Goal: Transaction & Acquisition: Purchase product/service

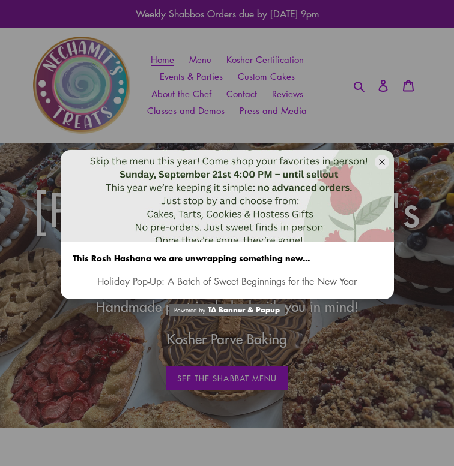
click at [377, 163] on button at bounding box center [381, 162] width 14 height 14
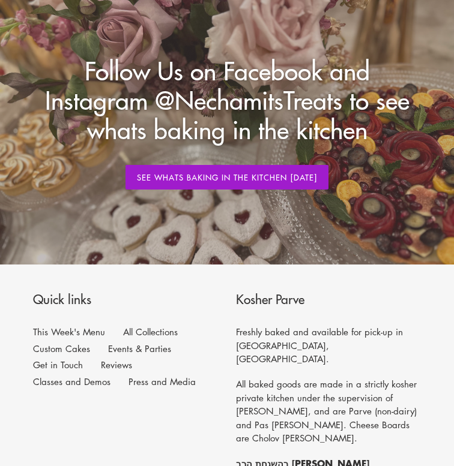
scroll to position [1169, 0]
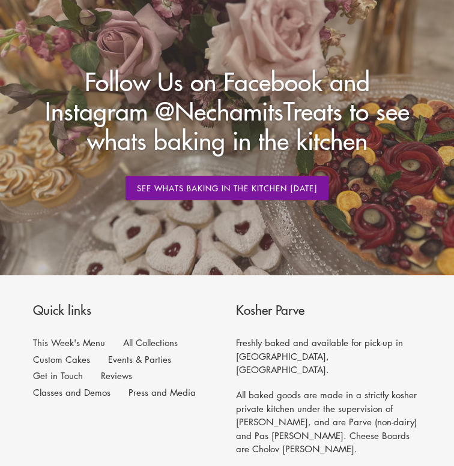
click at [250, 196] on link "See whats Baking in the Kitchen today" at bounding box center [226, 188] width 203 height 25
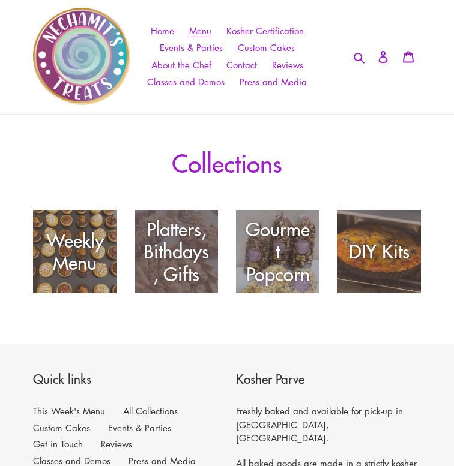
scroll to position [33, 0]
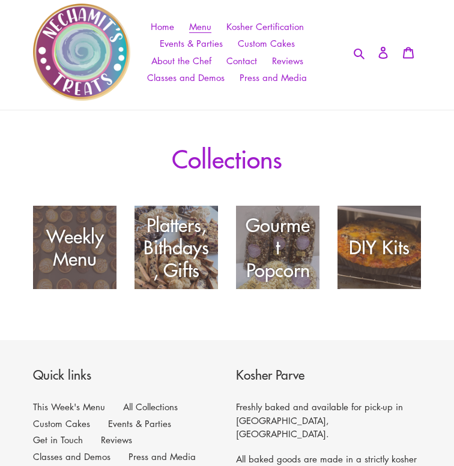
click at [92, 289] on div "Weekly Menu" at bounding box center [74, 289] width 83 height 0
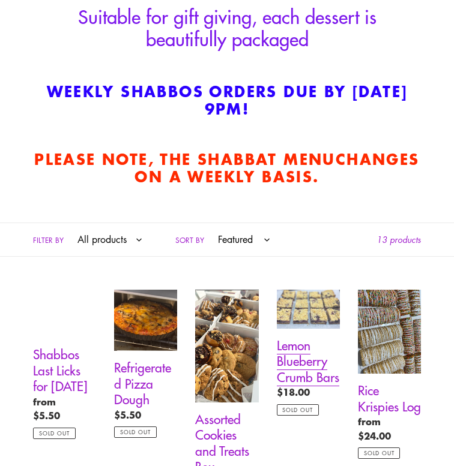
scroll to position [443, 0]
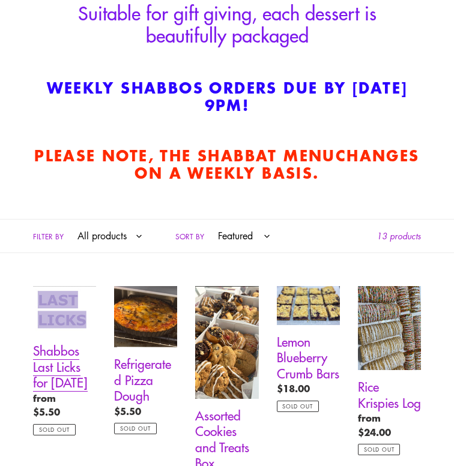
click at [68, 386] on link "Shabbos Last Licks for [DATE]" at bounding box center [64, 360] width 63 height 149
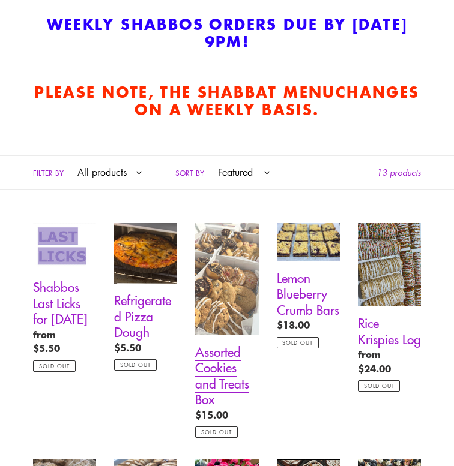
scroll to position [509, 0]
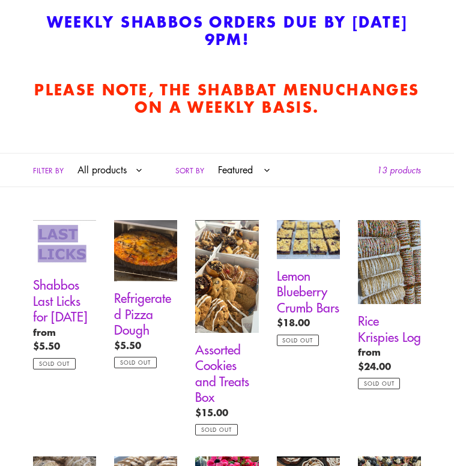
select select "/collections/this-week/cookie"
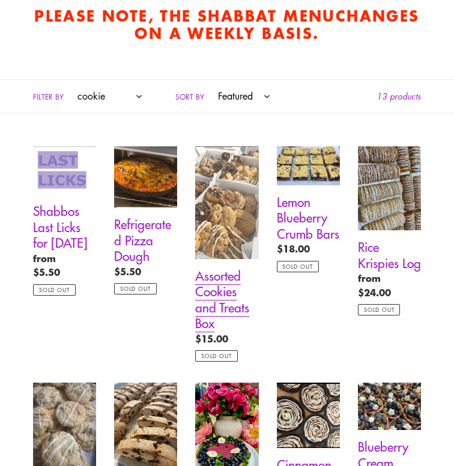
scroll to position [591, 0]
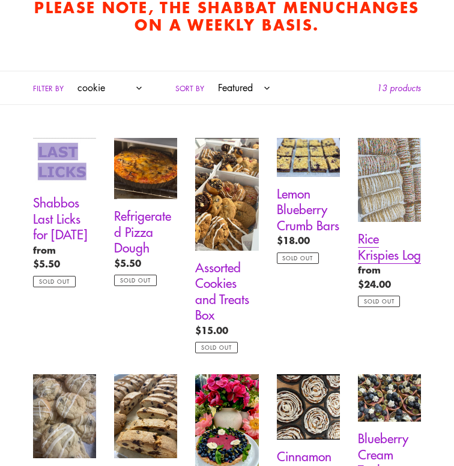
click at [377, 206] on link "Rice Krispies Log" at bounding box center [389, 222] width 63 height 169
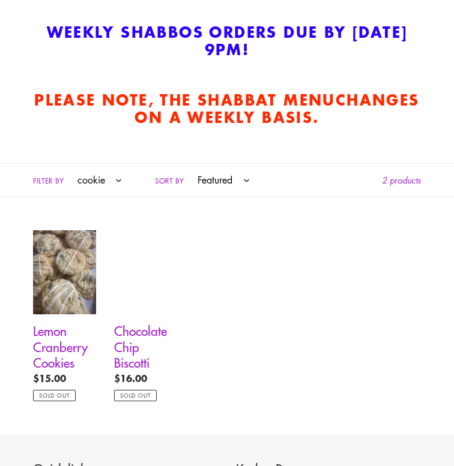
scroll to position [503, 0]
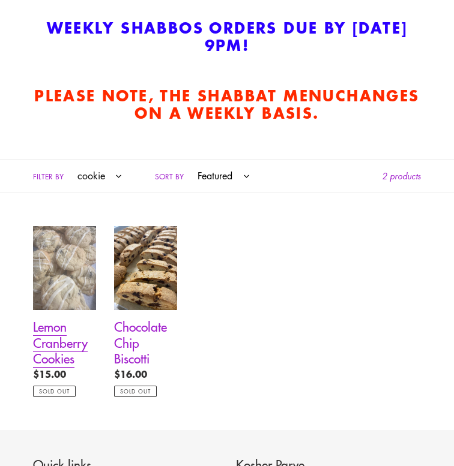
click at [71, 272] on link "Lemon Cranberry Cookies" at bounding box center [64, 311] width 63 height 171
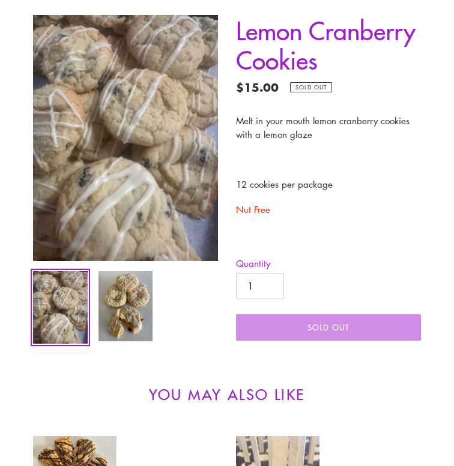
scroll to position [180, 0]
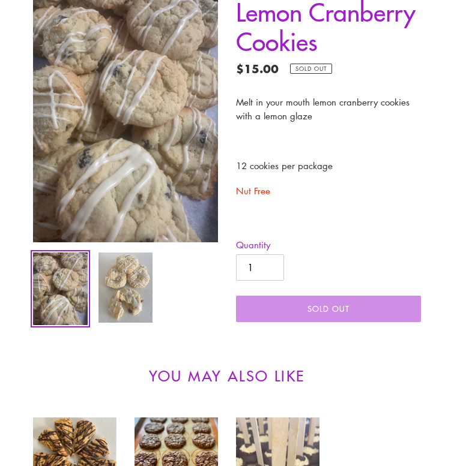
click at [129, 290] on img at bounding box center [125, 287] width 57 height 73
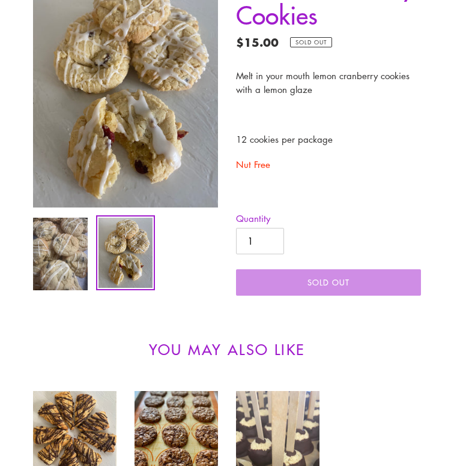
scroll to position [172, 0]
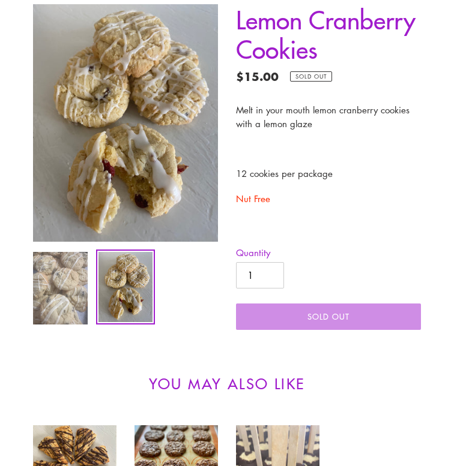
click at [74, 287] on img at bounding box center [60, 288] width 57 height 75
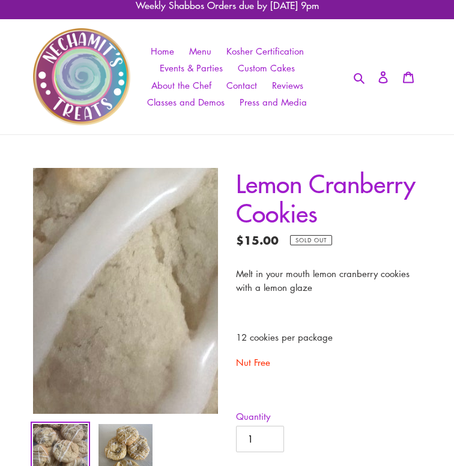
scroll to position [18, 0]
